Goal: Check status: Check status

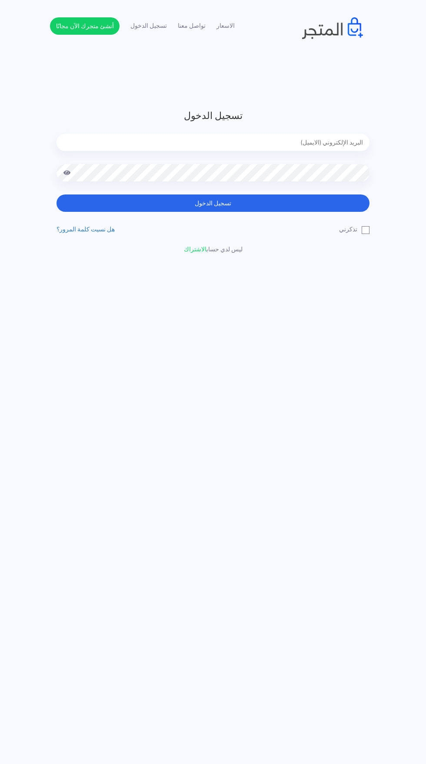
type input "[EMAIL_ADDRESS][DOMAIN_NAME]"
click at [56, 195] on button "تسجيل الدخول" at bounding box center [212, 203] width 313 height 17
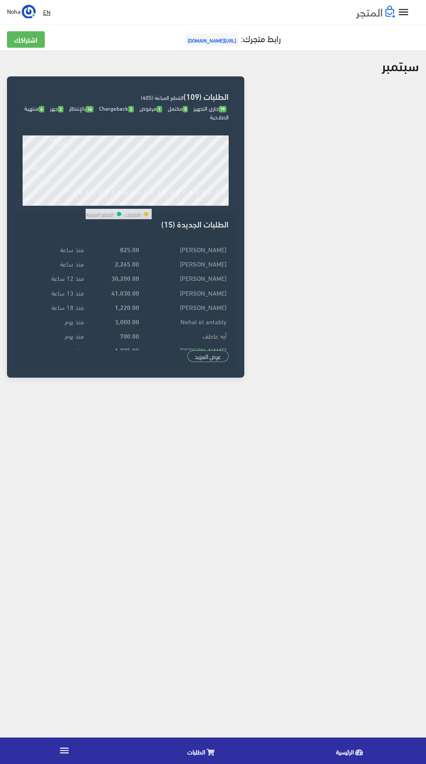
click at [218, 756] on link "الطلبات" at bounding box center [203, 751] width 148 height 22
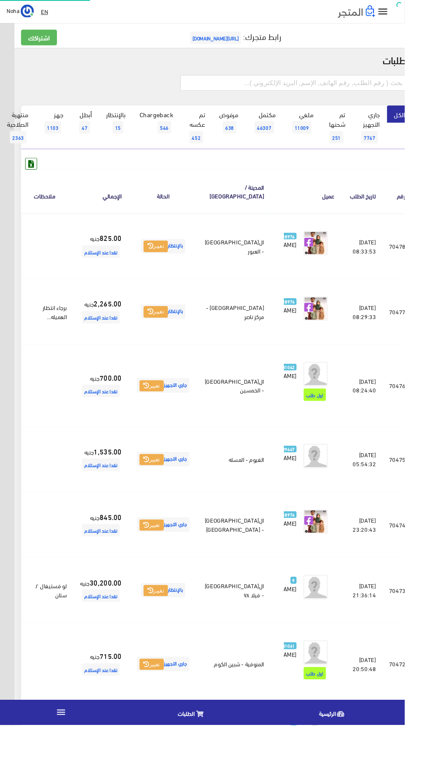
scroll to position [0, -23]
click at [282, 90] on input "text" at bounding box center [310, 87] width 240 height 16
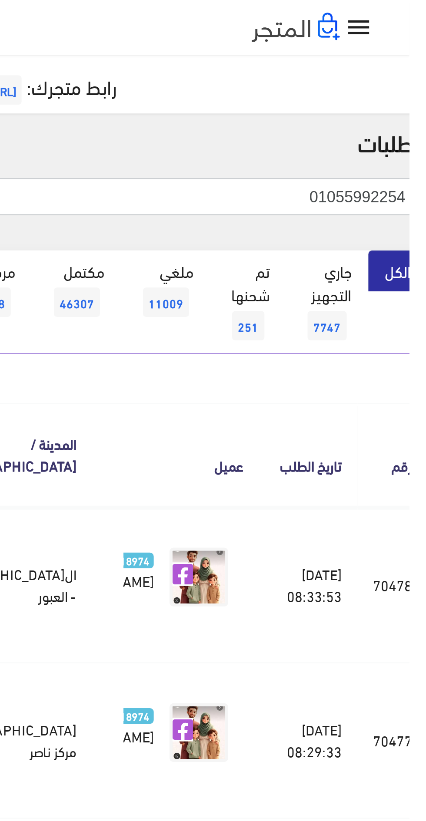
type input "01055992254"
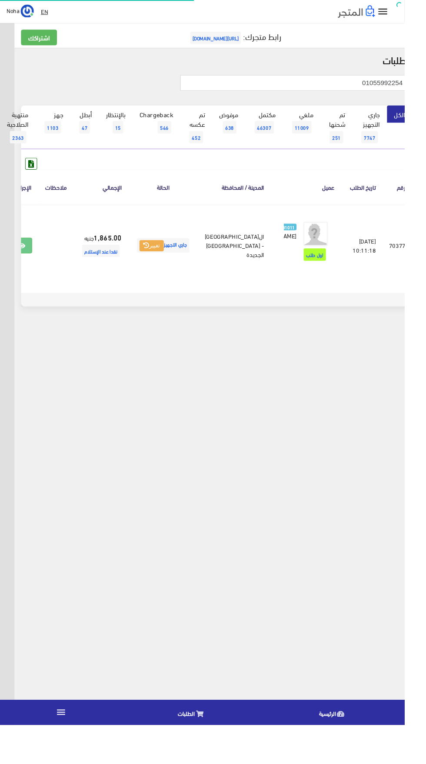
scroll to position [0, -23]
click at [26, 263] on icon at bounding box center [23, 259] width 8 height 7
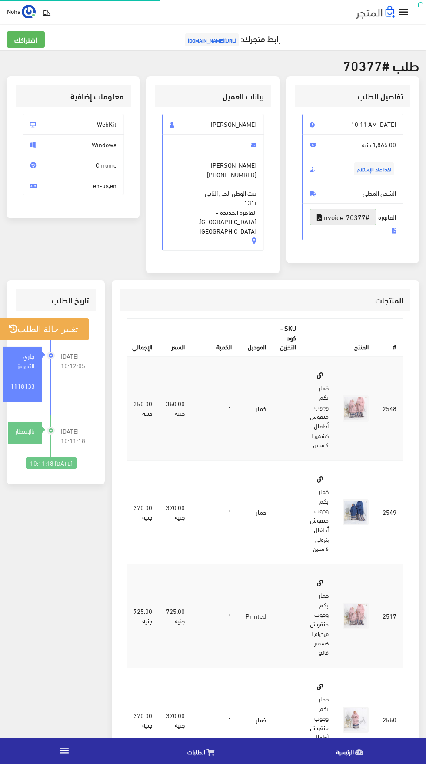
click at [348, 225] on link "#Invoice-70377" at bounding box center [342, 217] width 67 height 16
